Goal: Use online tool/utility: Use online tool/utility

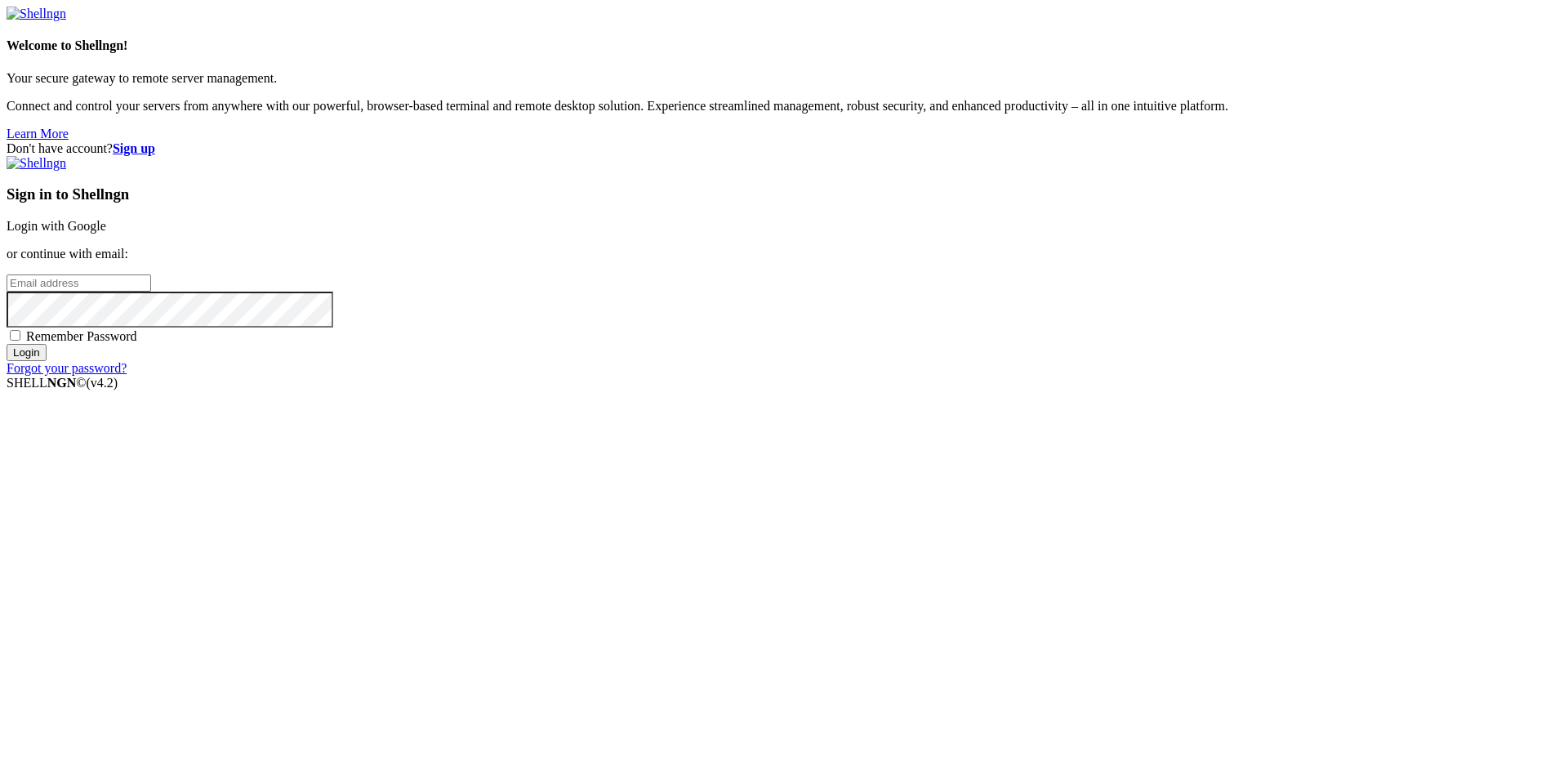
click at [106, 233] on link "Login with Google" at bounding box center [56, 226] width 99 height 13
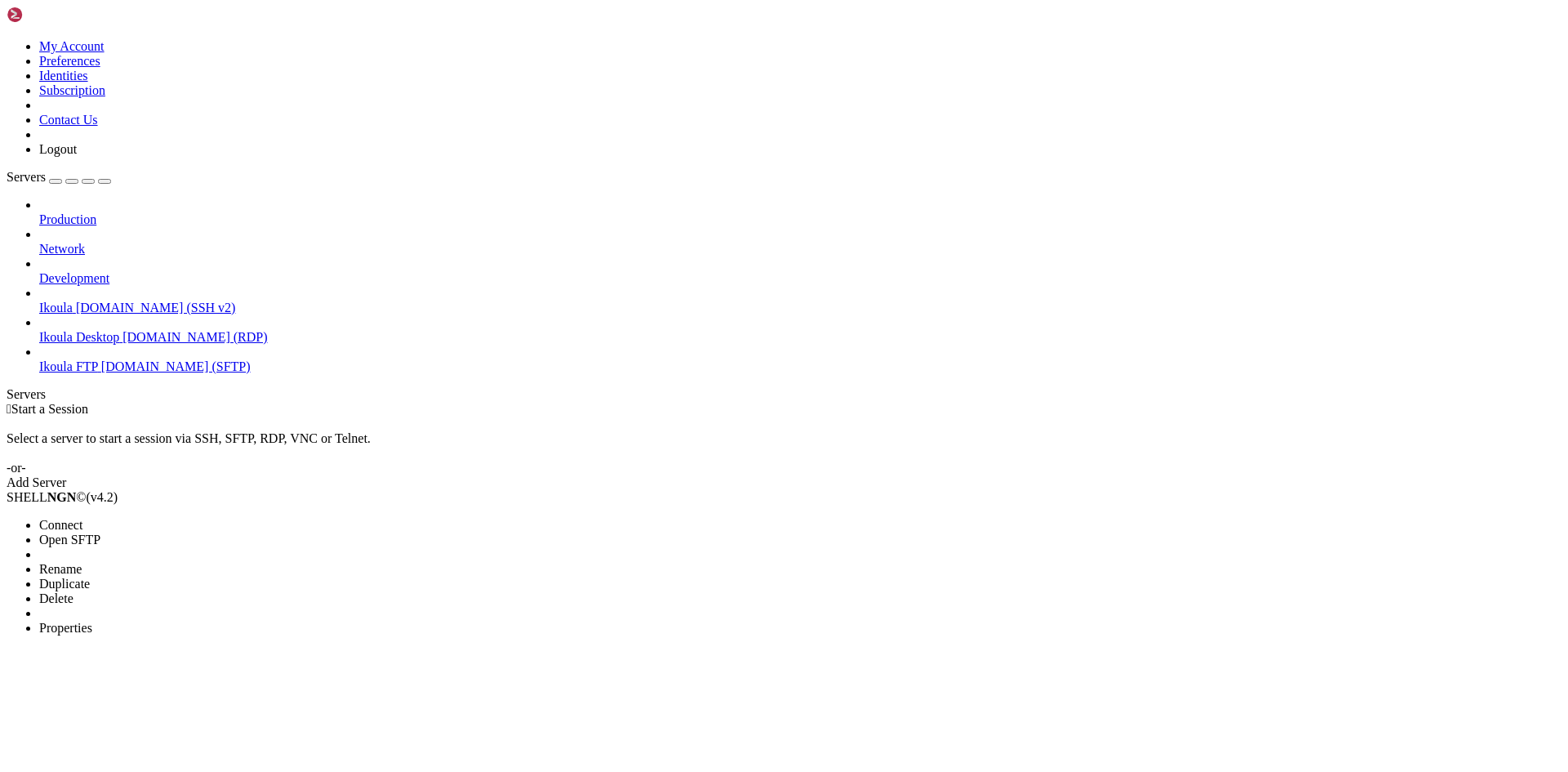
click at [83, 517] on span "Connect" at bounding box center [61, 524] width 43 height 13
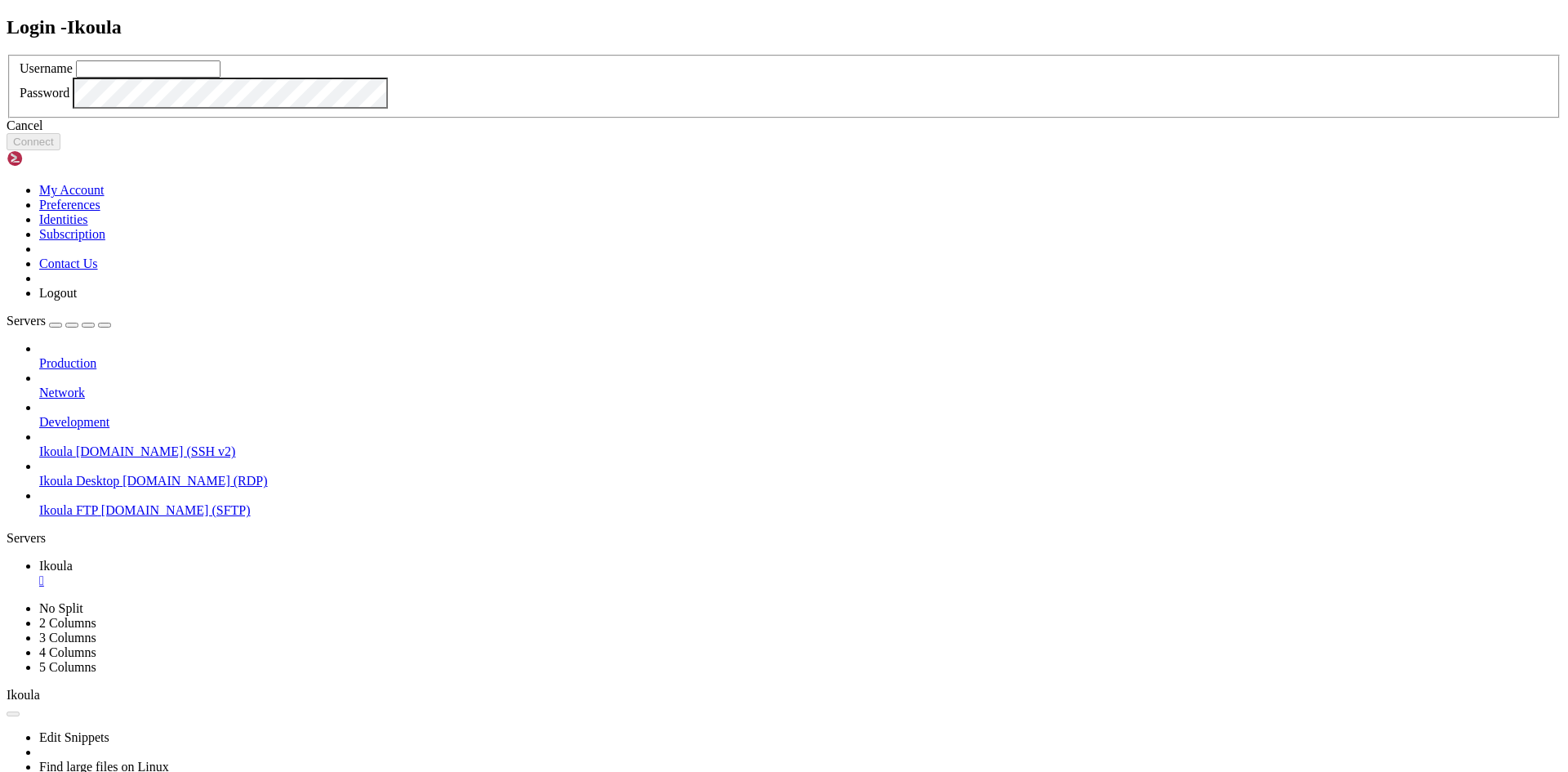
click at [221, 78] on input "text" at bounding box center [148, 69] width 145 height 17
type input "plb"
click button "Connect" at bounding box center [34, 142] width 54 height 17
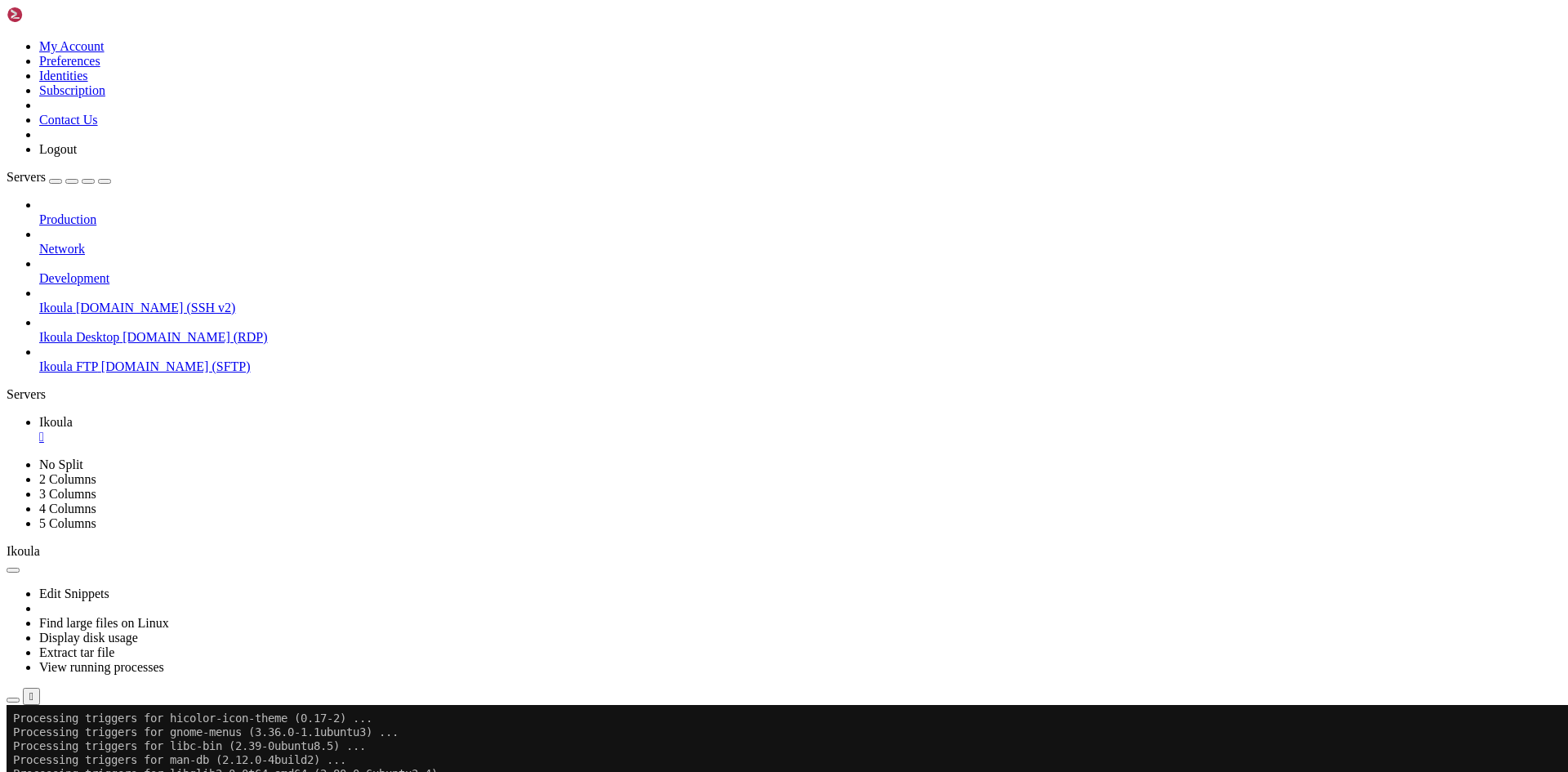
scroll to position [1124, 0]
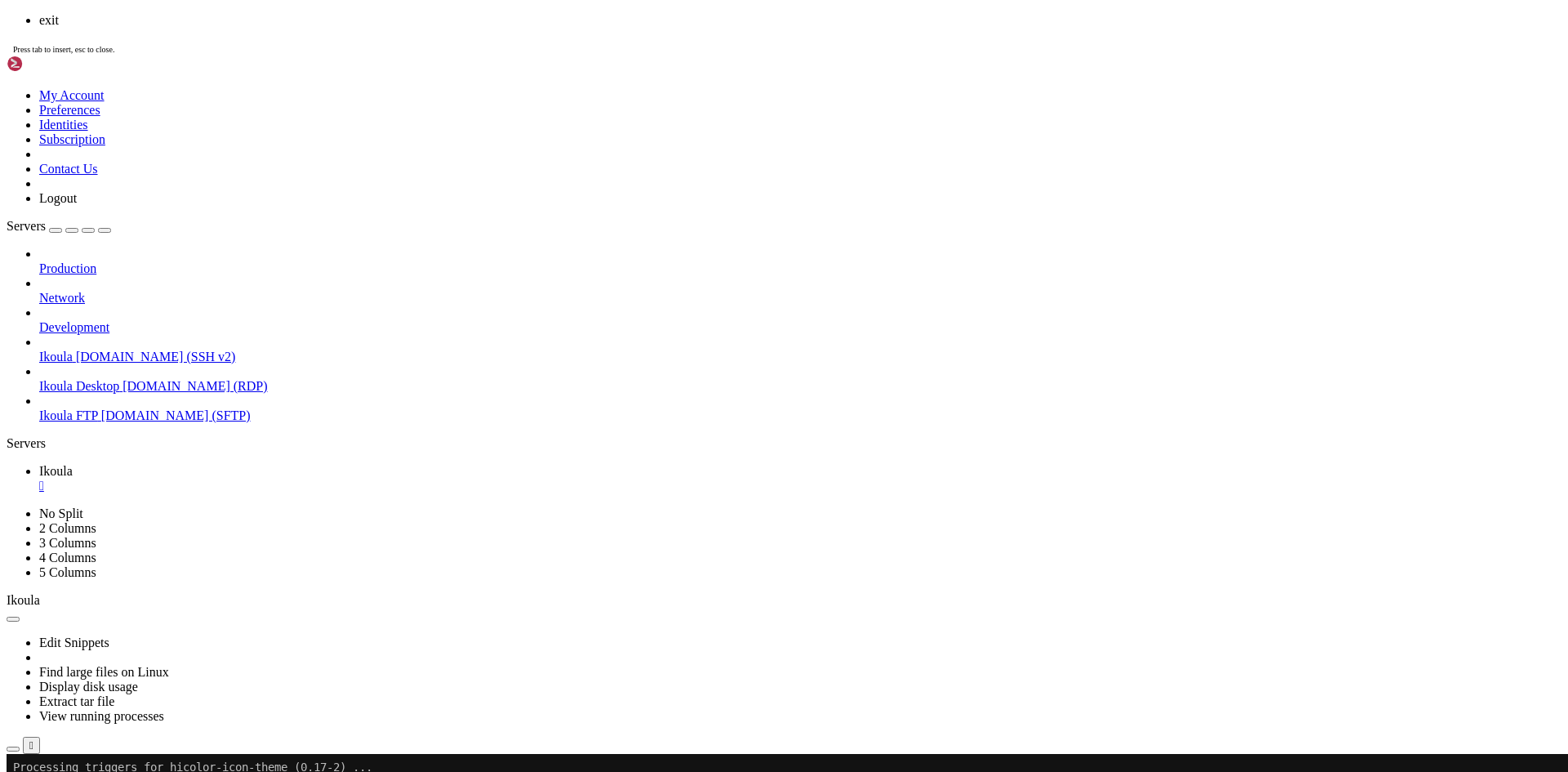
scroll to position [1152, 0]
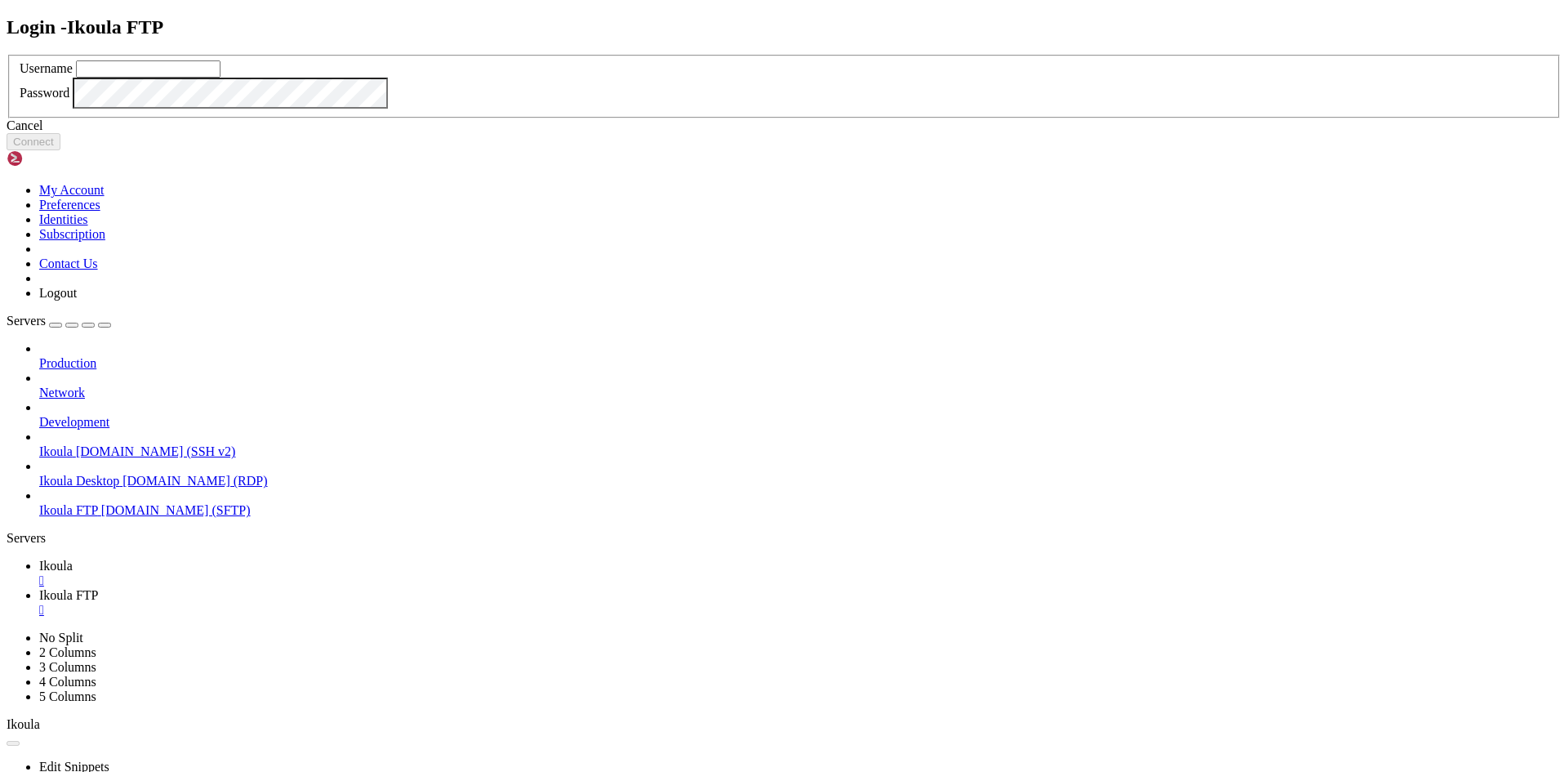
click at [221, 78] on input "text" at bounding box center [148, 69] width 145 height 17
type input "plb"
click button "Connect" at bounding box center [34, 142] width 54 height 17
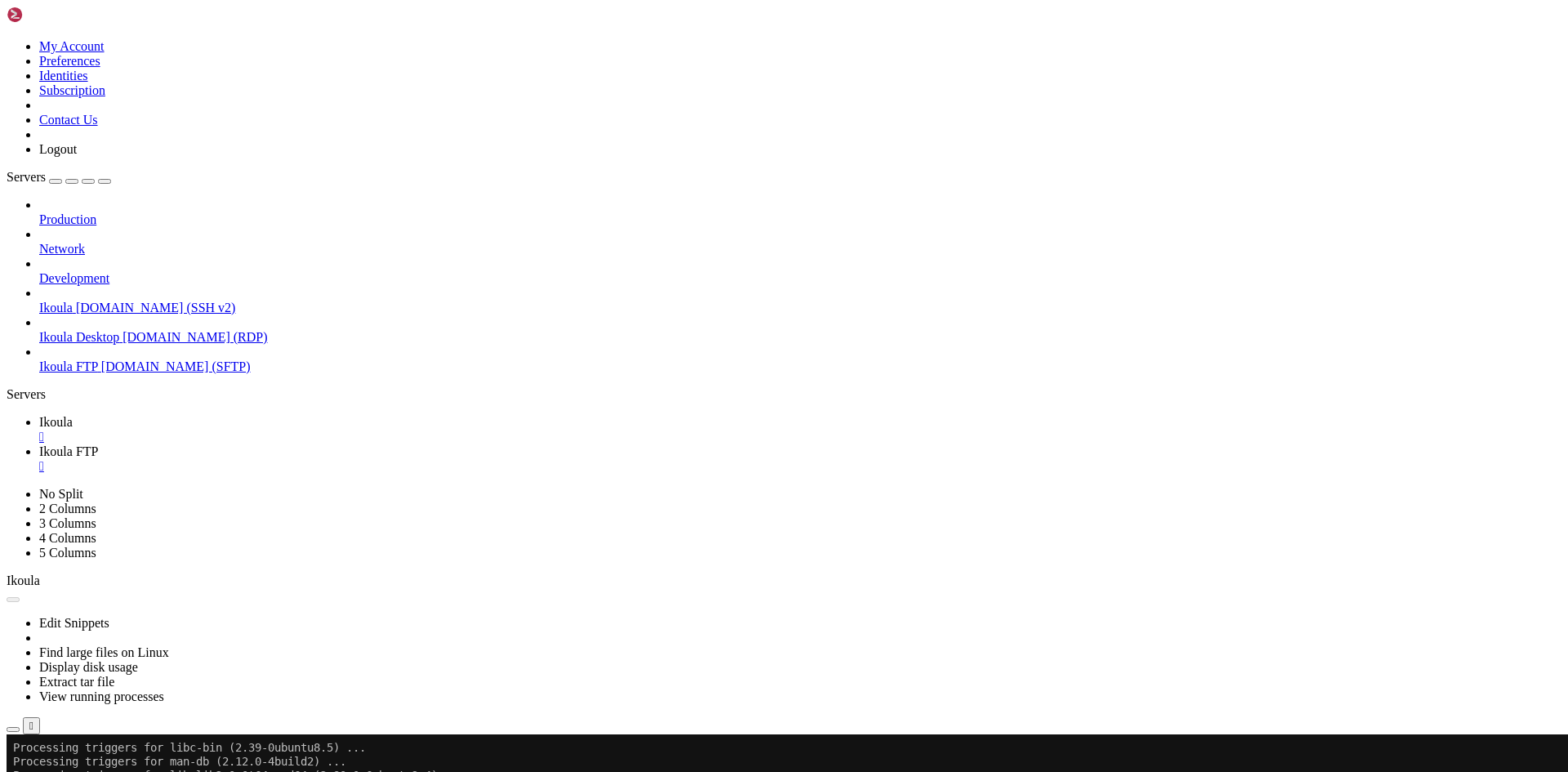
type input "/home/plb/Documents"
click at [72, 415] on span "Ikoula" at bounding box center [56, 421] width 34 height 13
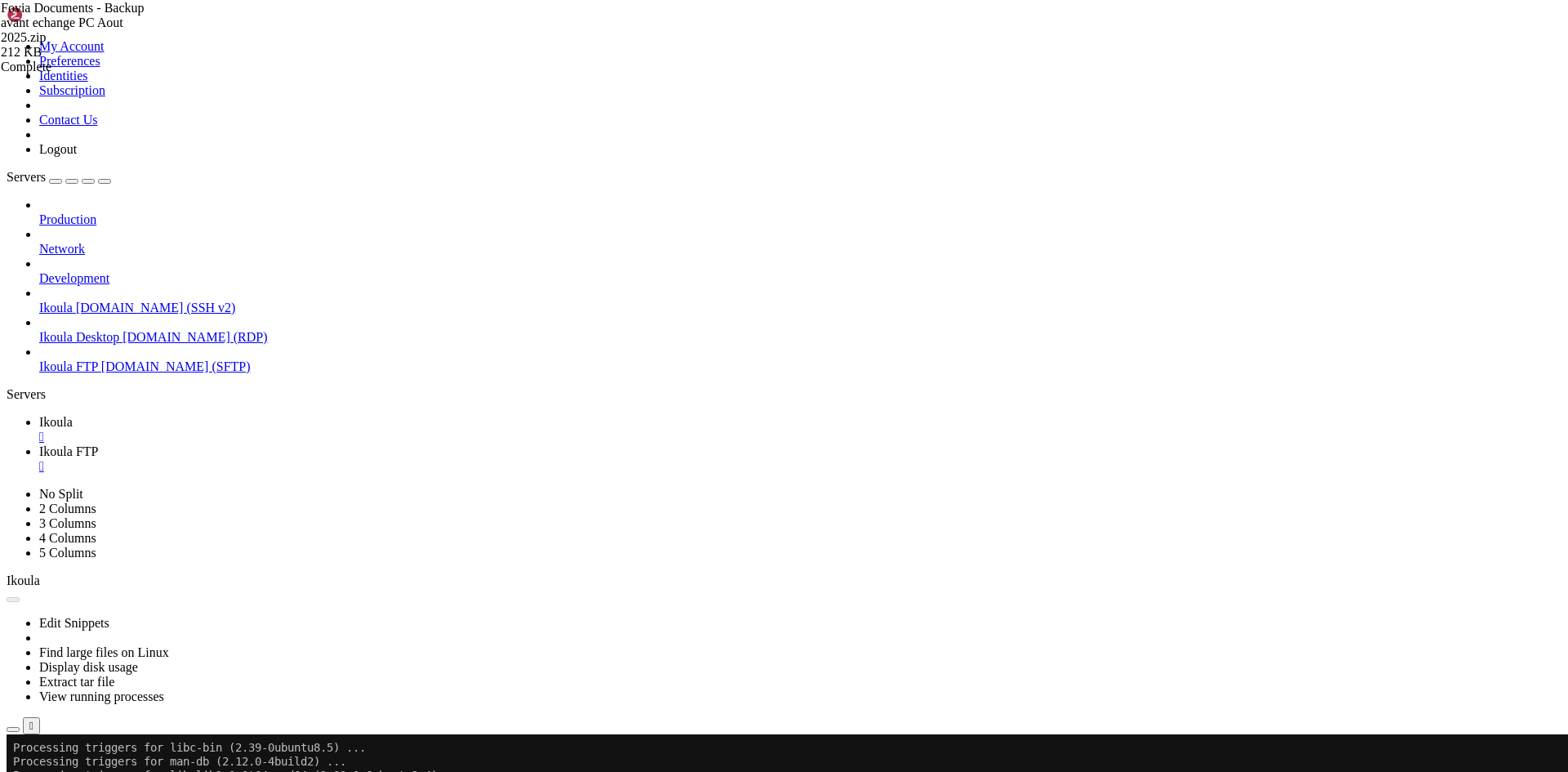
click at [279, 430] on div "" at bounding box center [800, 437] width 1522 height 14
